Goal: Information Seeking & Learning: Learn about a topic

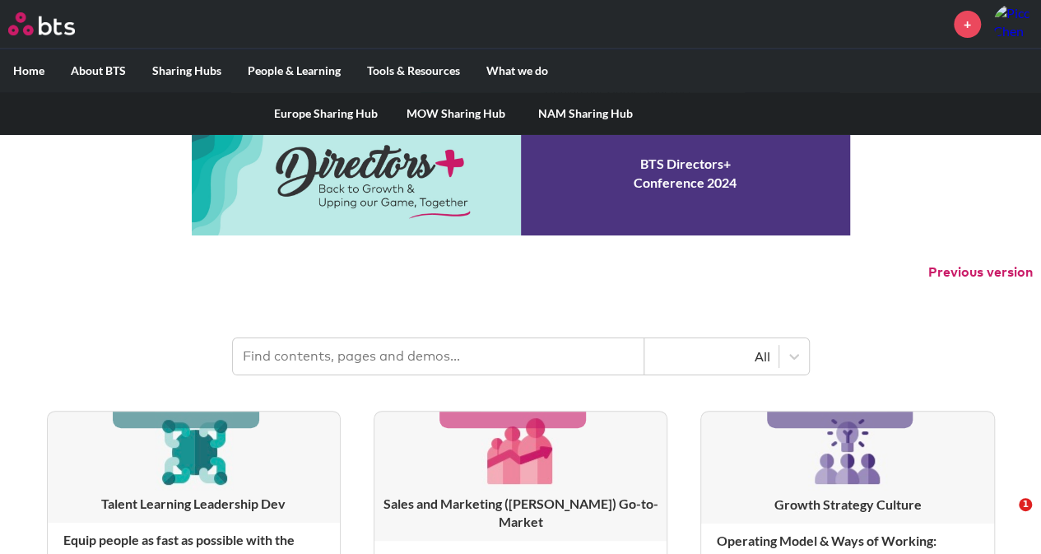
click at [453, 105] on link "MOW Sharing Hub" at bounding box center [456, 113] width 130 height 43
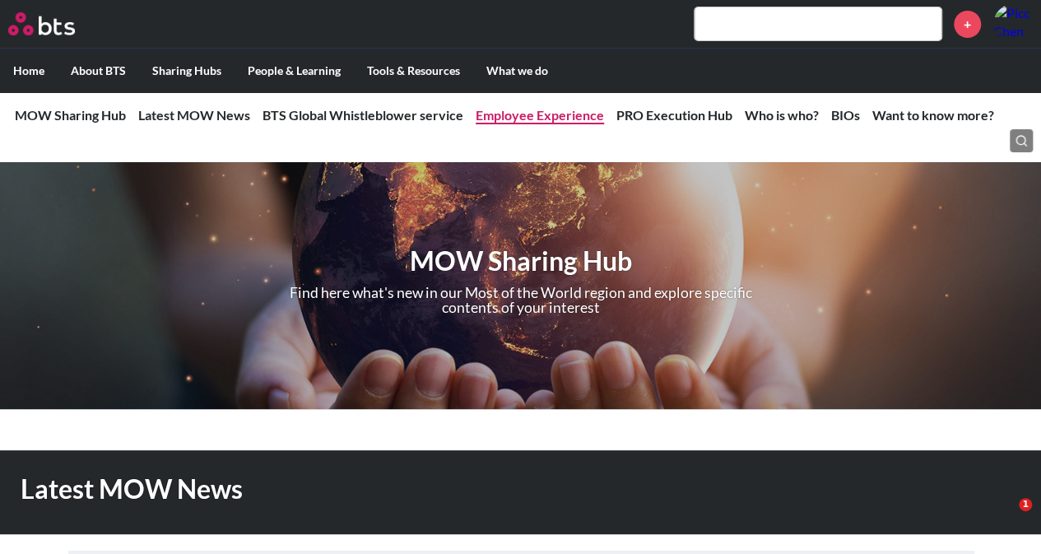
click at [554, 119] on link "Employee Experience" at bounding box center [540, 115] width 128 height 16
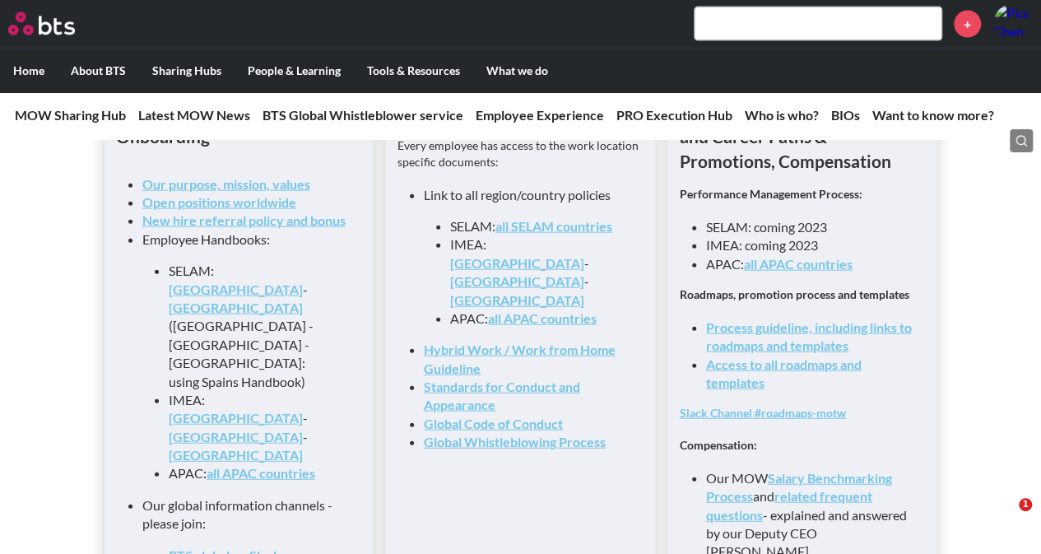
scroll to position [1789, 0]
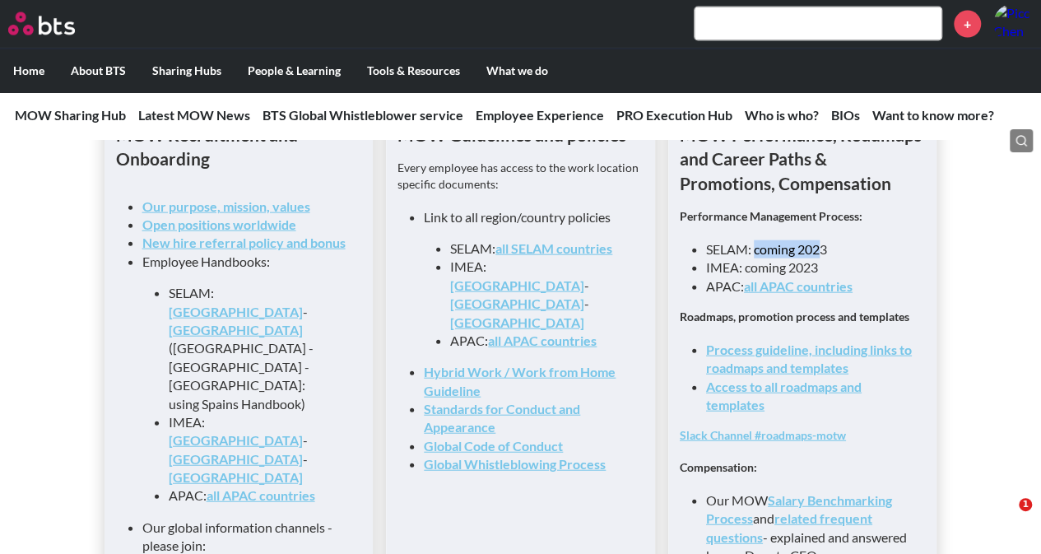
drag, startPoint x: 757, startPoint y: 264, endPoint x: 823, endPoint y: 266, distance: 65.9
click at [823, 258] on li "SELAM: coming 2023" at bounding box center [809, 249] width 207 height 18
click at [824, 272] on li "IMEA: coming 2023" at bounding box center [809, 267] width 207 height 18
drag, startPoint x: 823, startPoint y: 281, endPoint x: 808, endPoint y: 255, distance: 30.2
click at [808, 255] on ul "SELAM: coming 2023 IMEA: coming 2023 APAC: all APAC countries" at bounding box center [809, 267] width 207 height 55
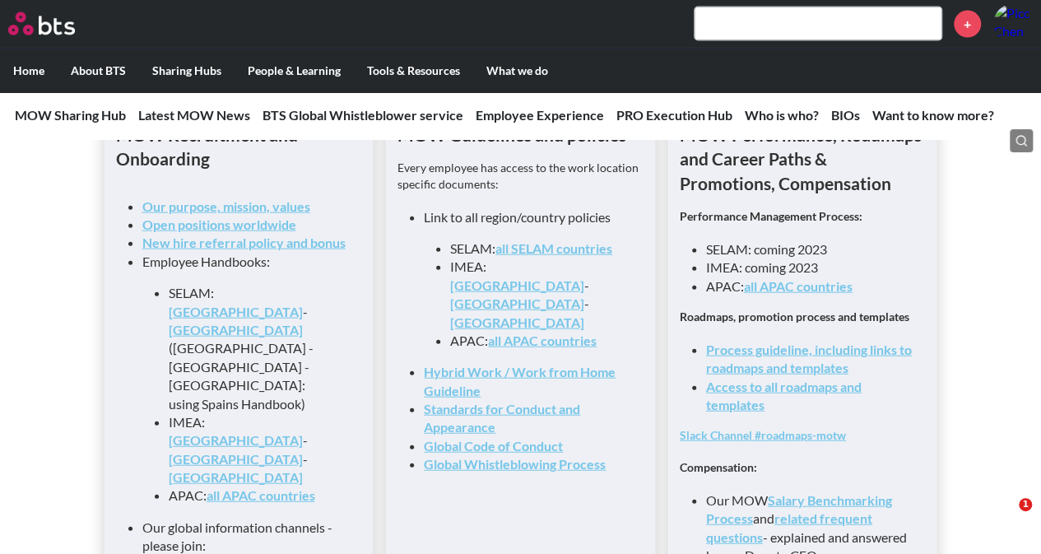
click at [785, 255] on li "SELAM: coming 2023" at bounding box center [809, 249] width 207 height 18
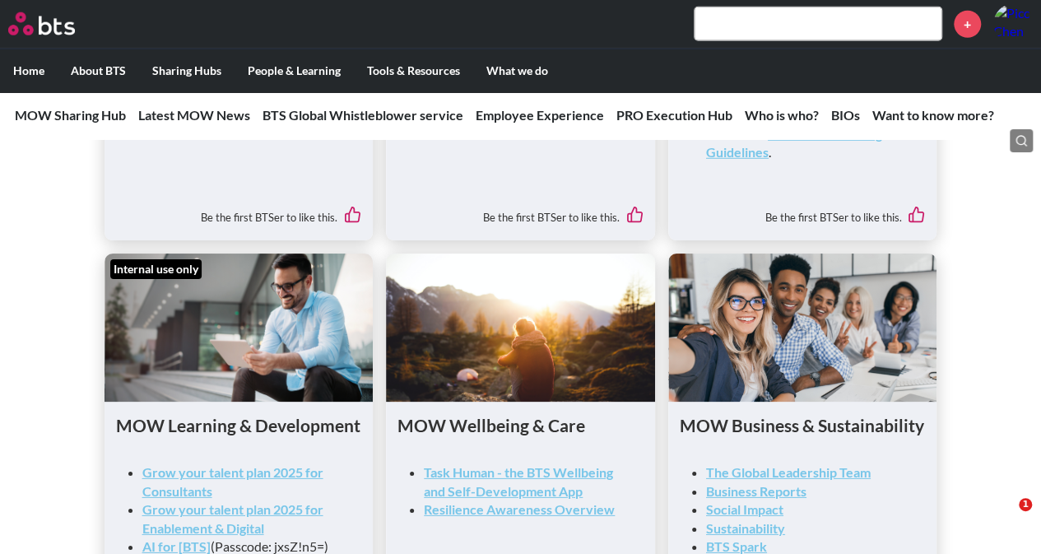
scroll to position [2462, 0]
